Goal: Information Seeking & Learning: Learn about a topic

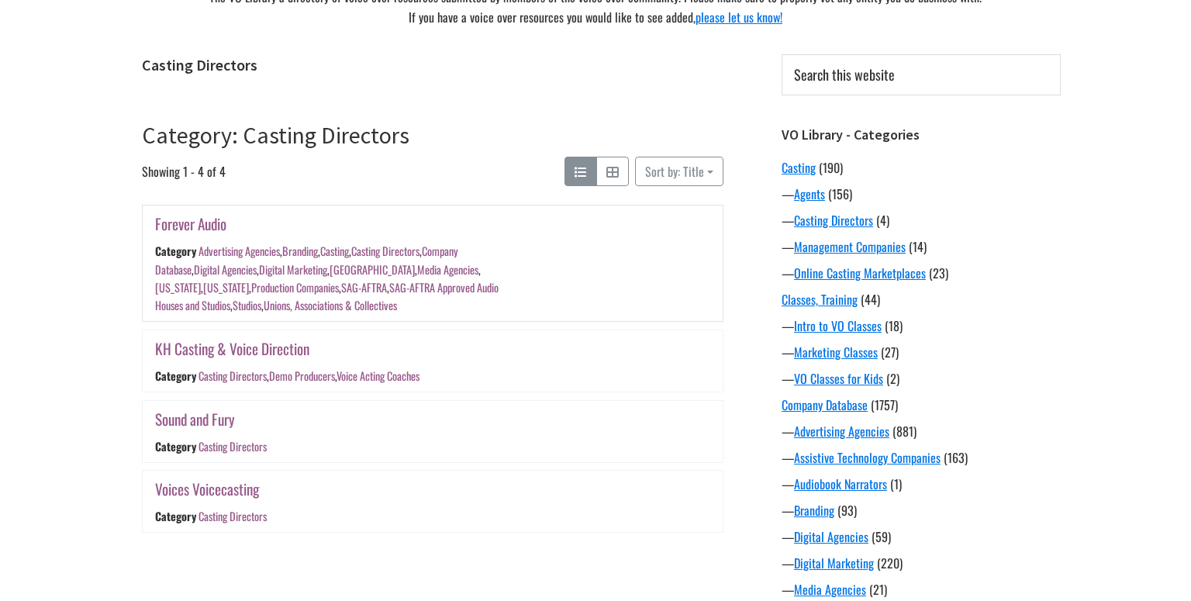
scroll to position [149, 0]
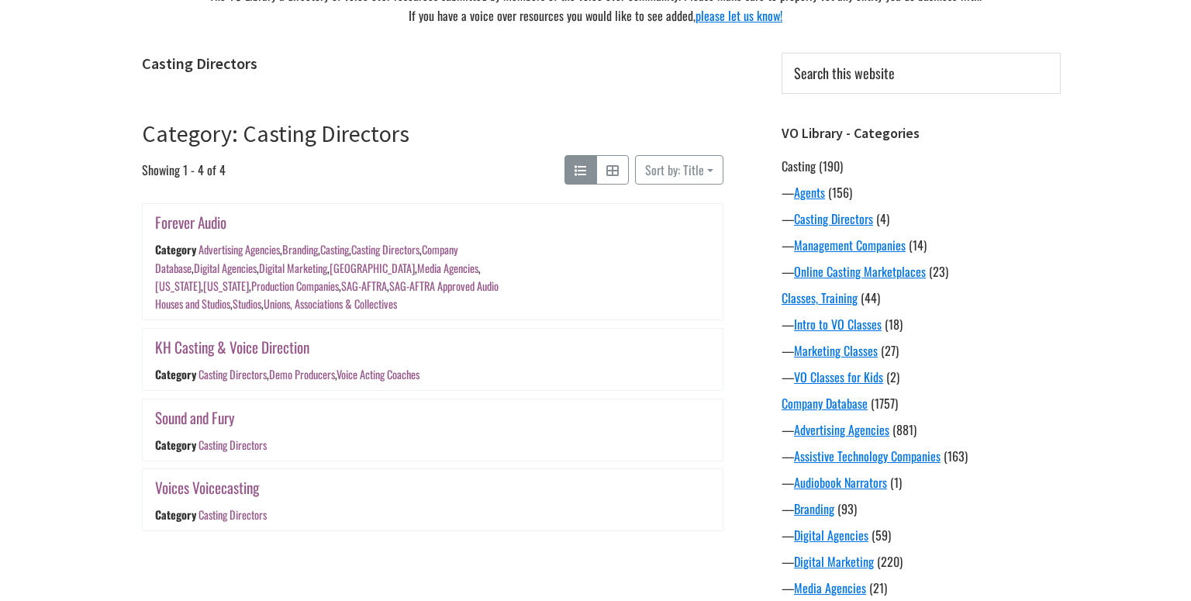
click at [800, 173] on link "Casting" at bounding box center [798, 166] width 34 height 19
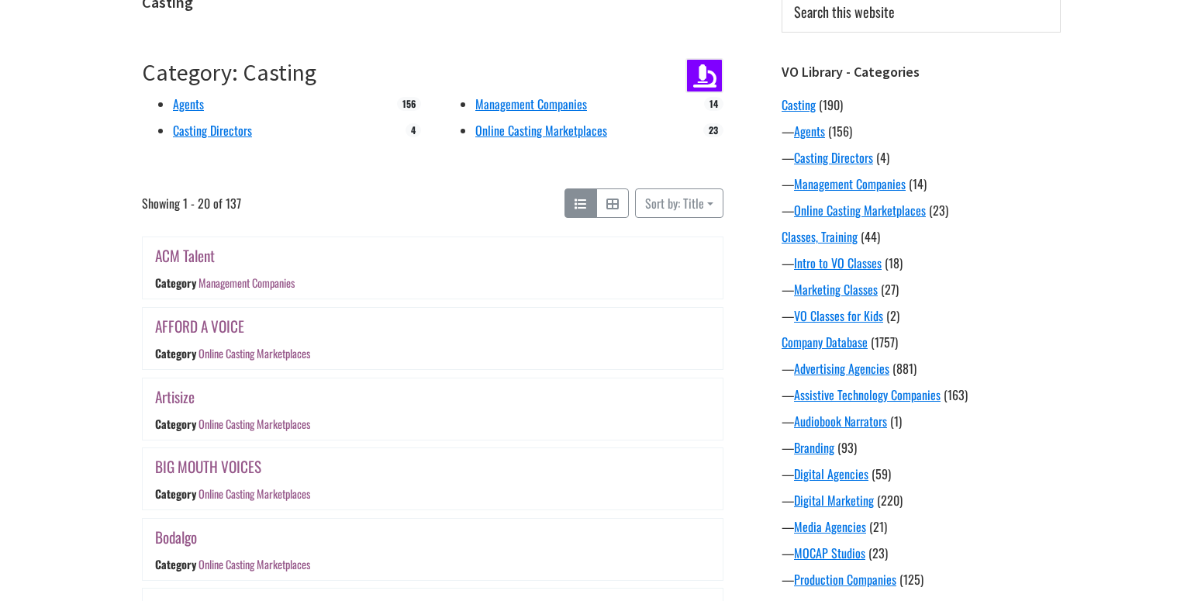
scroll to position [211, 0]
click at [277, 347] on link "Online Casting Marketplaces" at bounding box center [254, 352] width 112 height 16
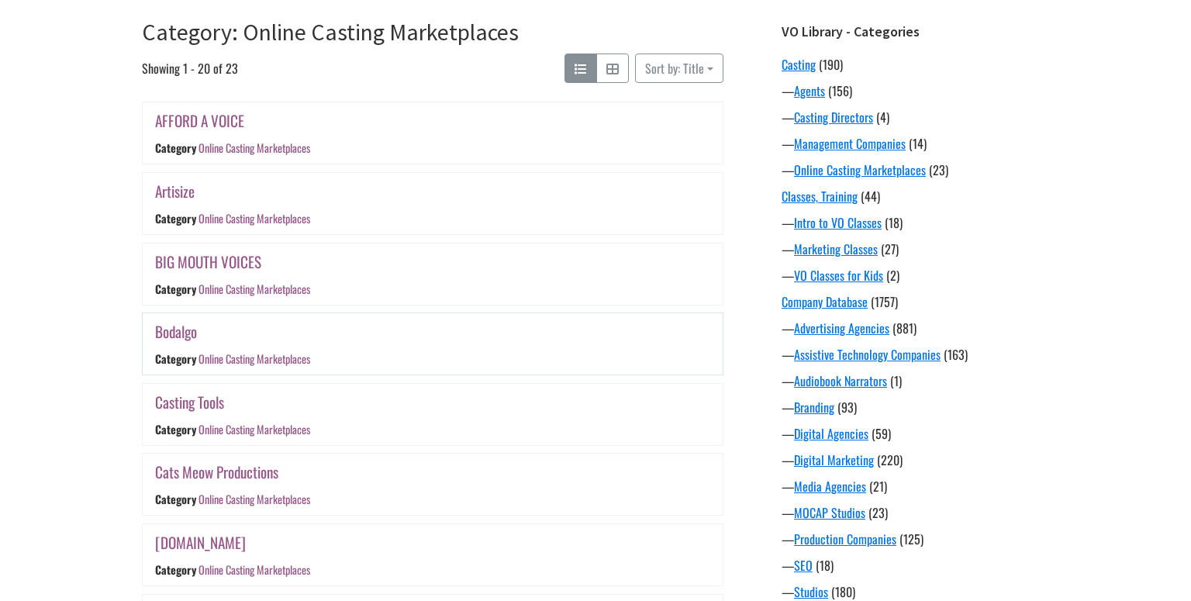
scroll to position [252, 0]
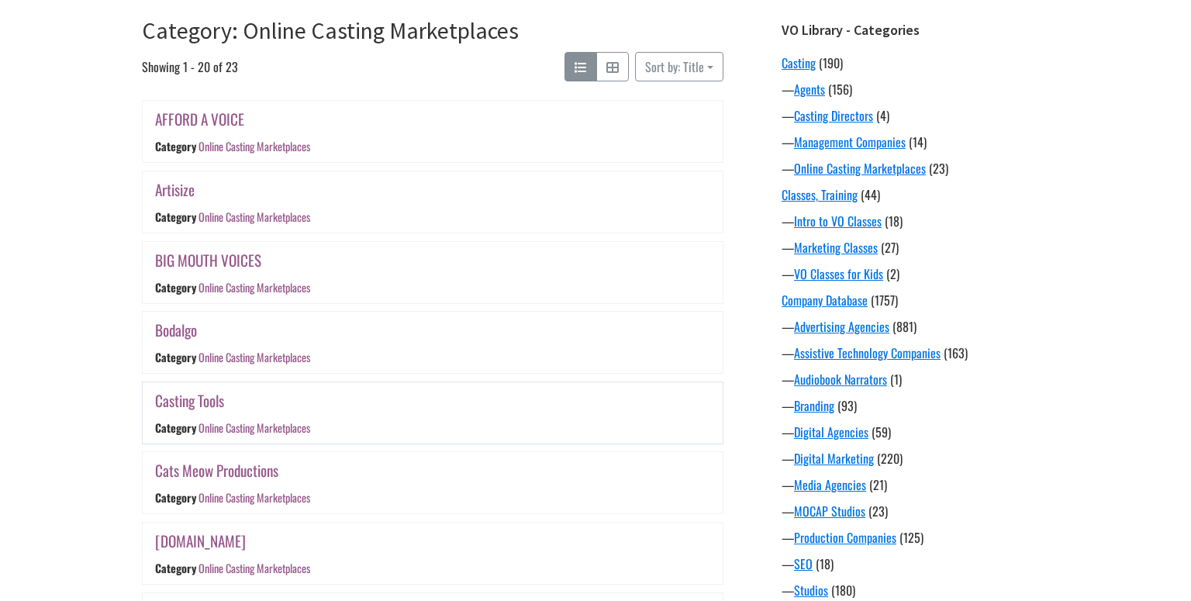
click at [293, 422] on link "Online Casting Marketplaces" at bounding box center [254, 427] width 112 height 16
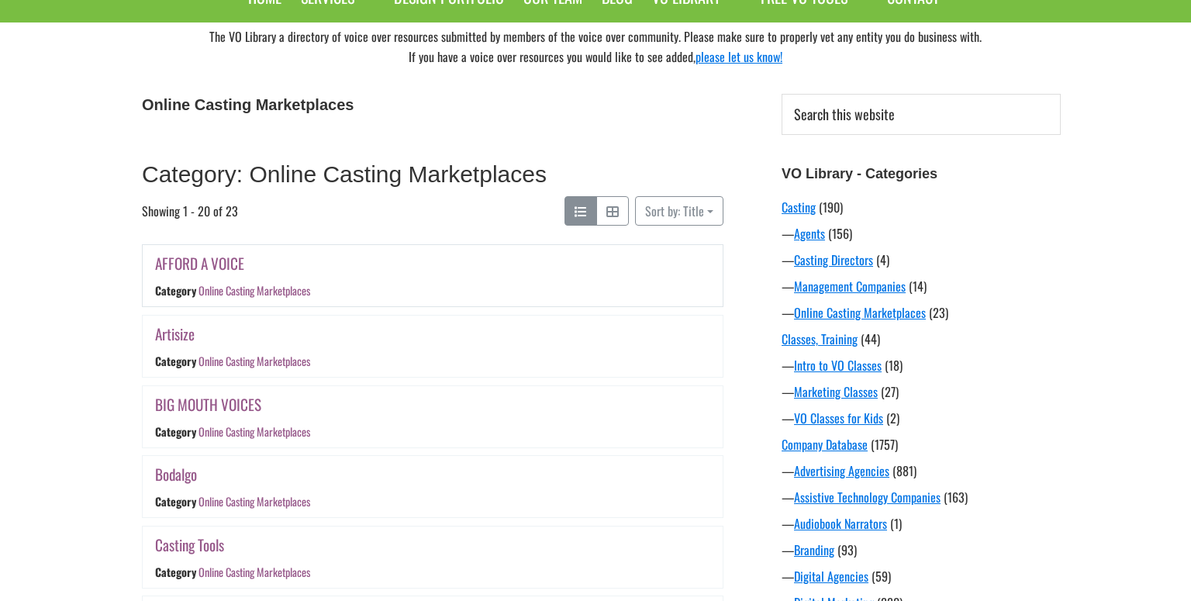
scroll to position [105, 0]
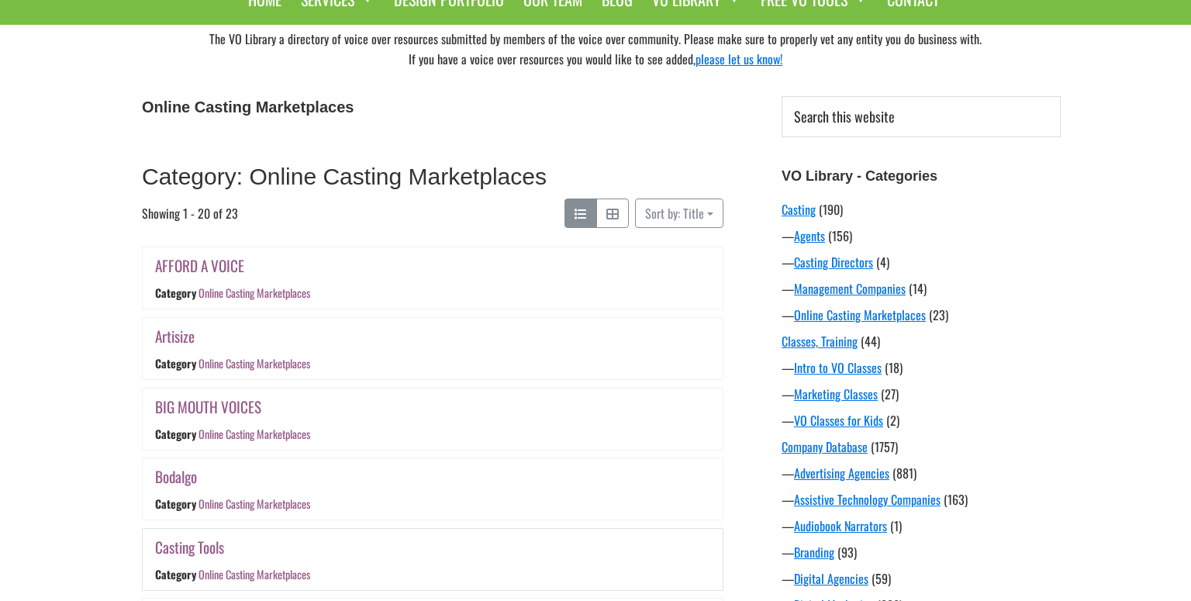
click at [194, 546] on link "Casting Tools" at bounding box center [189, 547] width 69 height 22
